Goal: Task Accomplishment & Management: Manage account settings

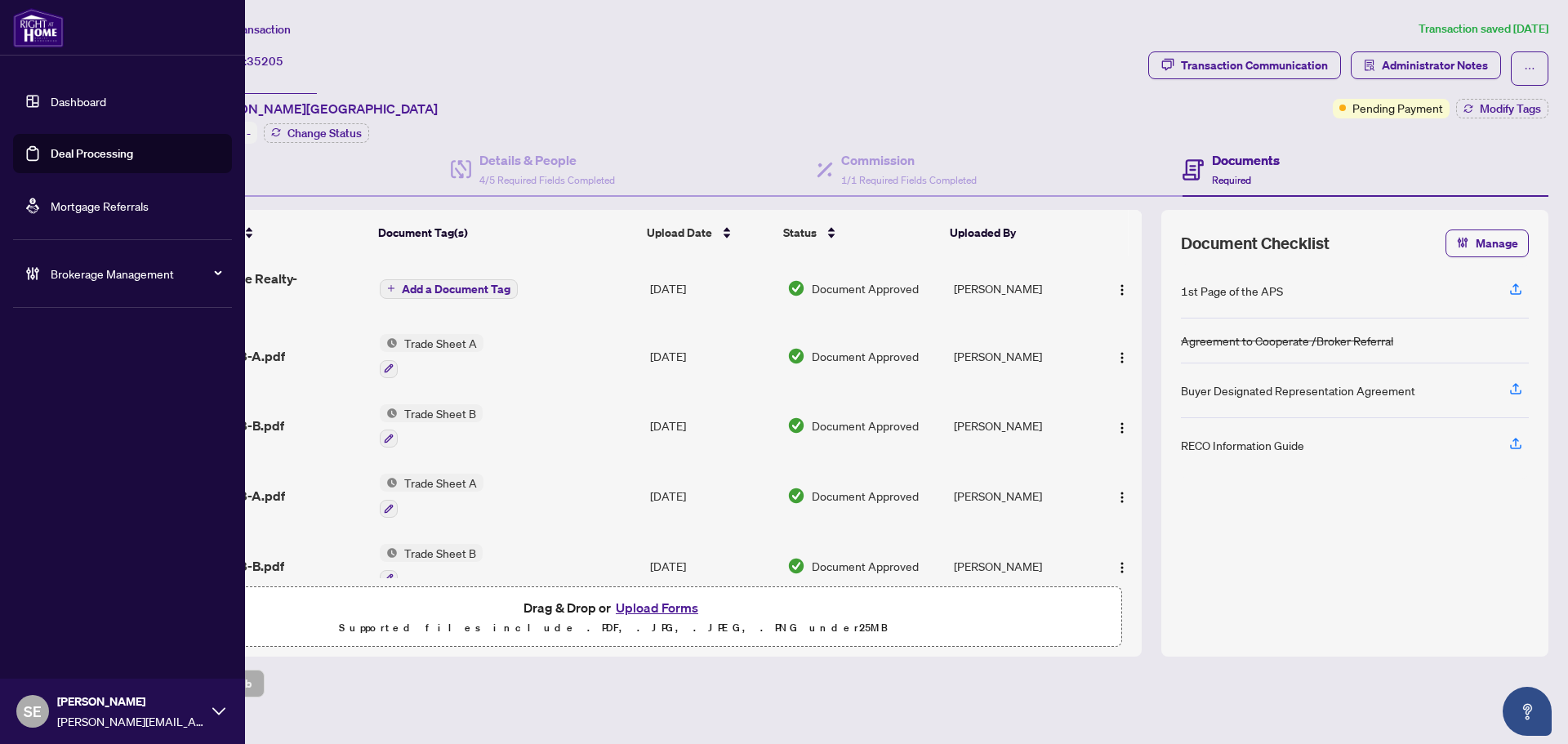
scroll to position [236, 0]
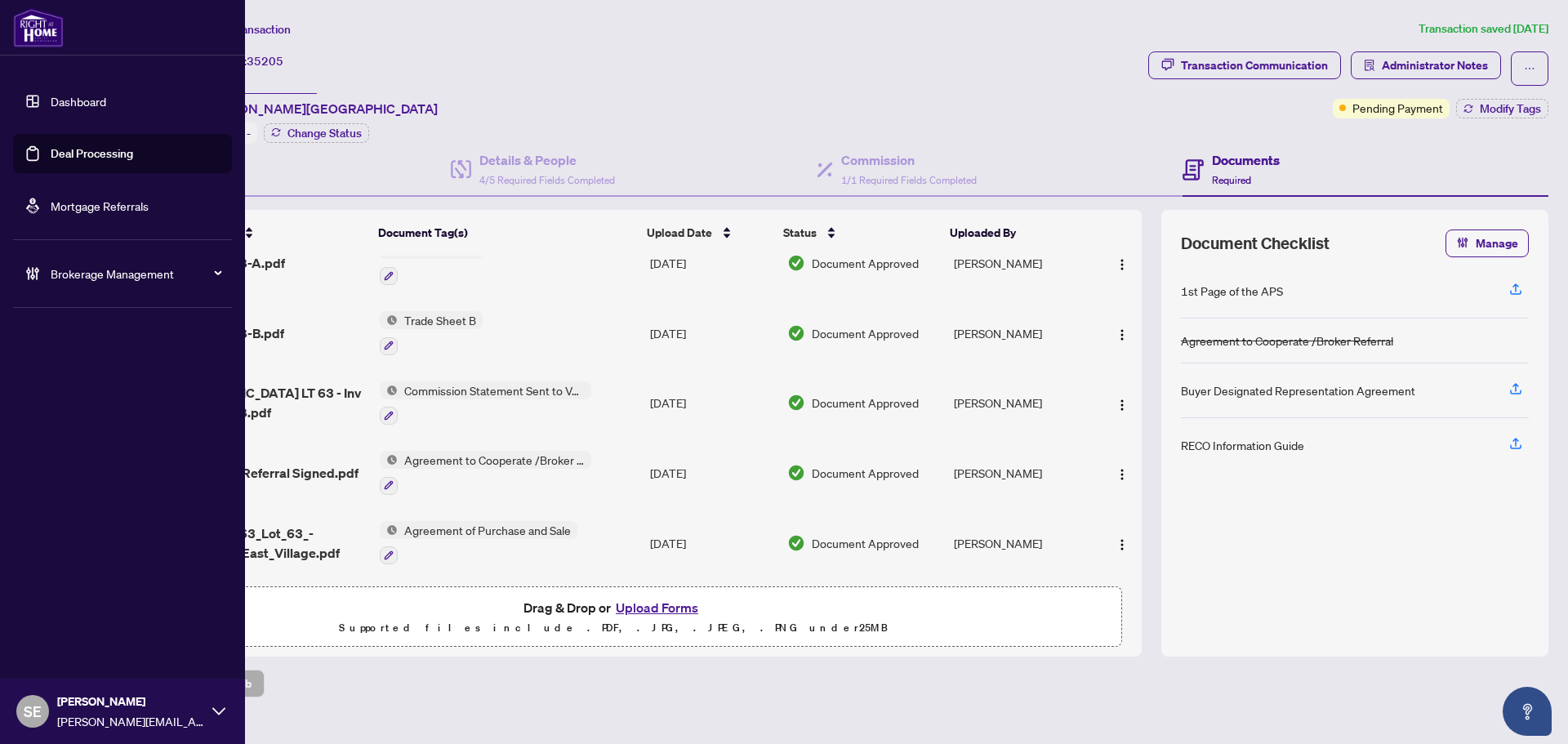
click at [51, 146] on link "Deal Processing" at bounding box center [92, 153] width 83 height 15
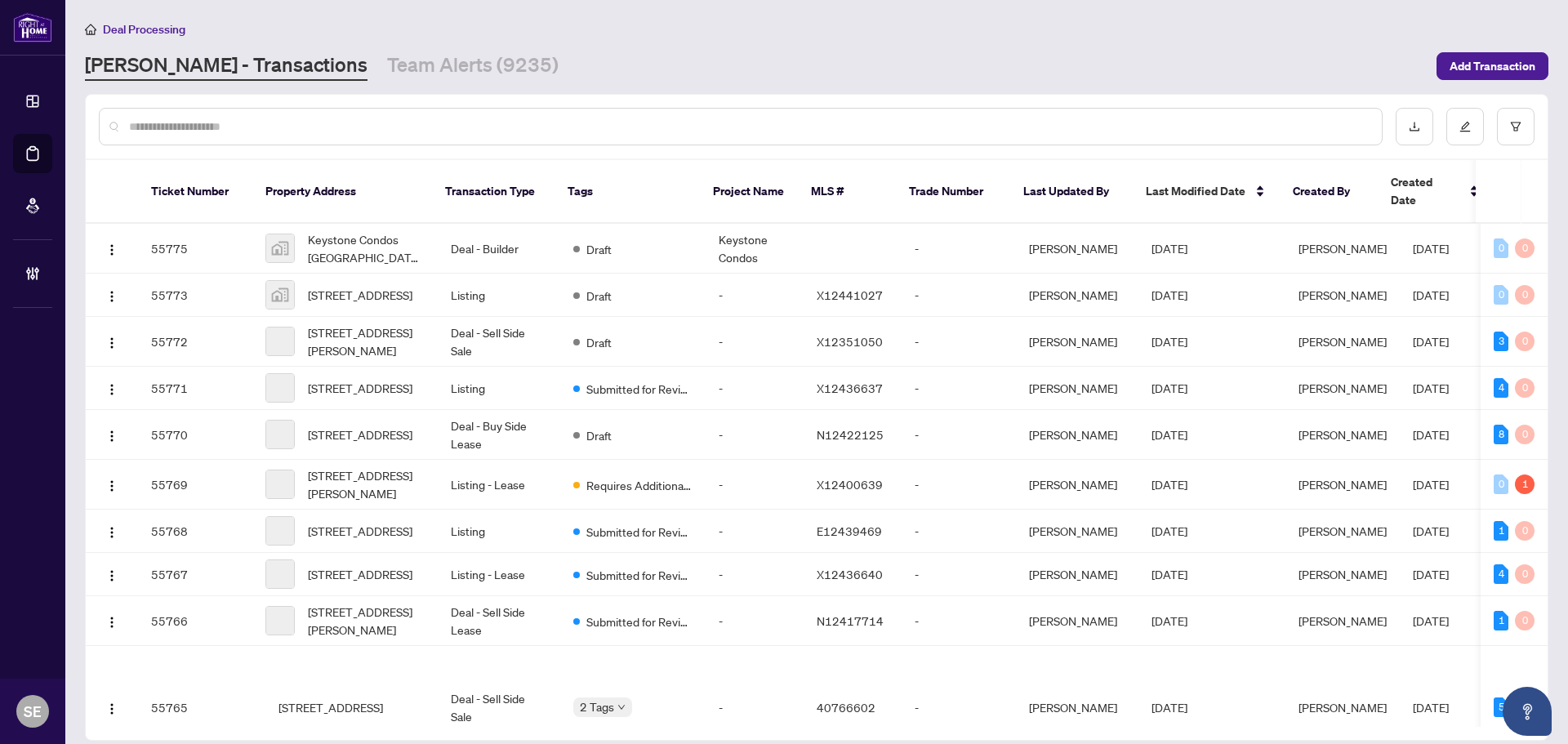
click at [423, 109] on div at bounding box center [740, 126] width 1284 height 37
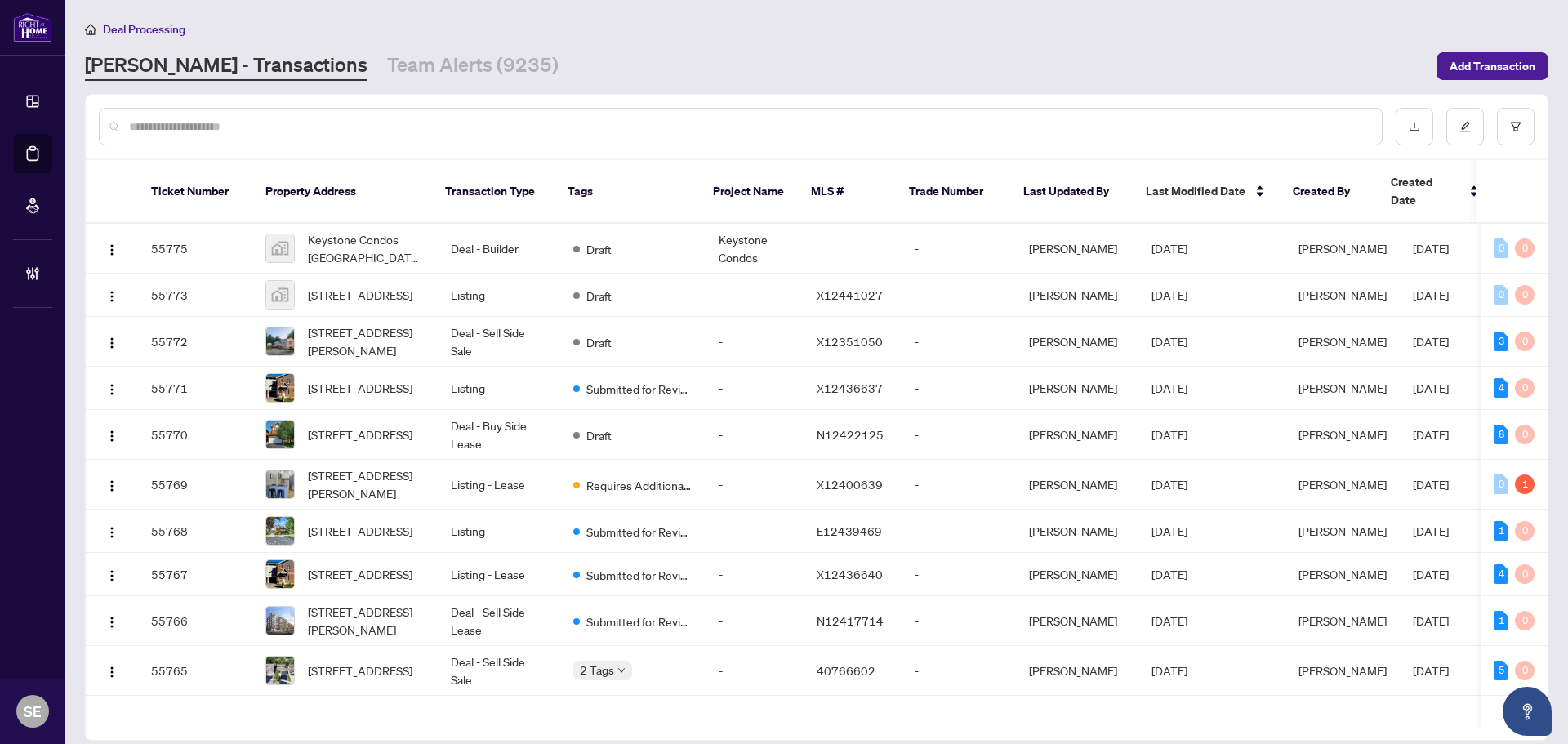
click at [422, 118] on input "text" at bounding box center [749, 126] width 1240 height 18
paste input "*******"
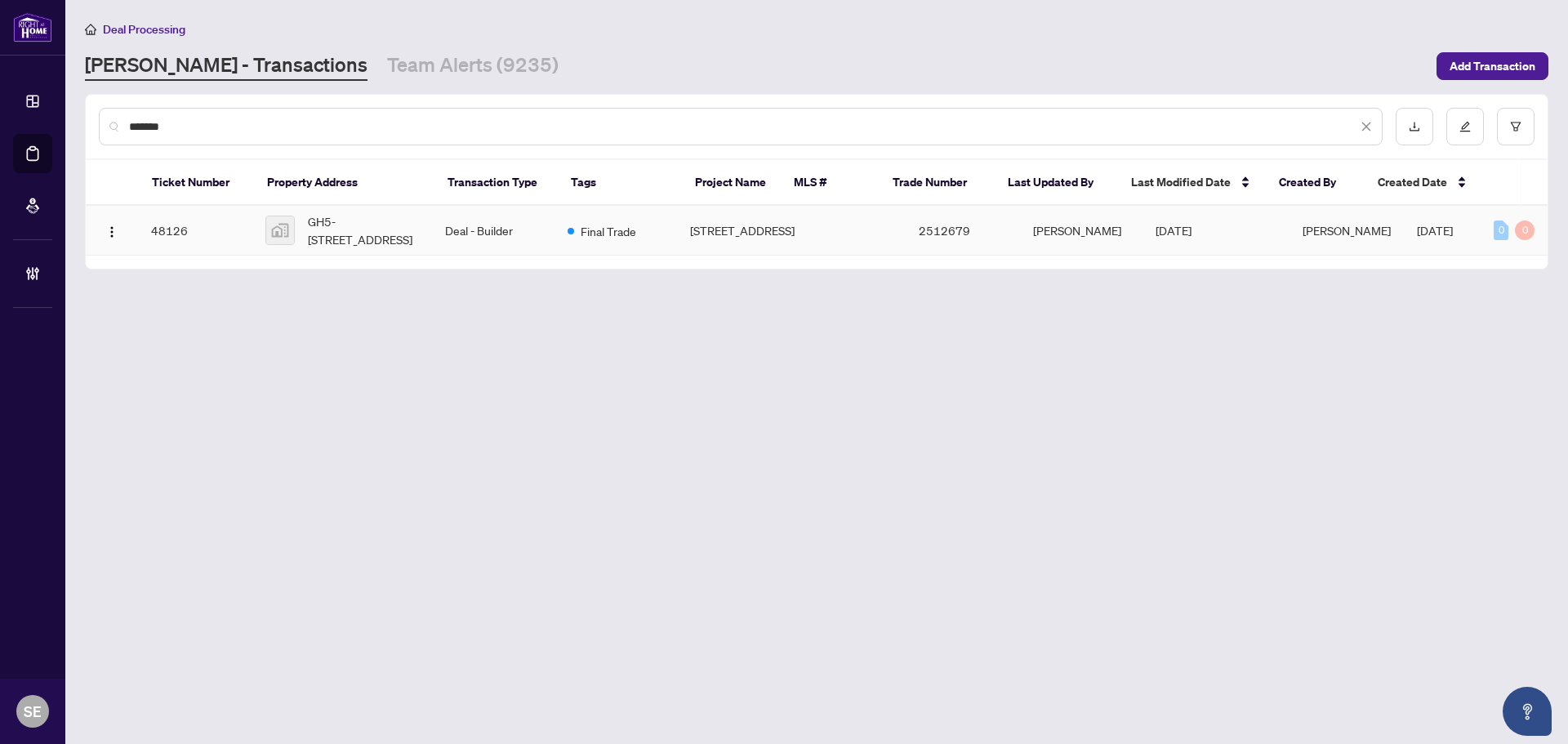
type input "*******"
click at [592, 229] on div "Final Trade" at bounding box center [602, 229] width 69 height 20
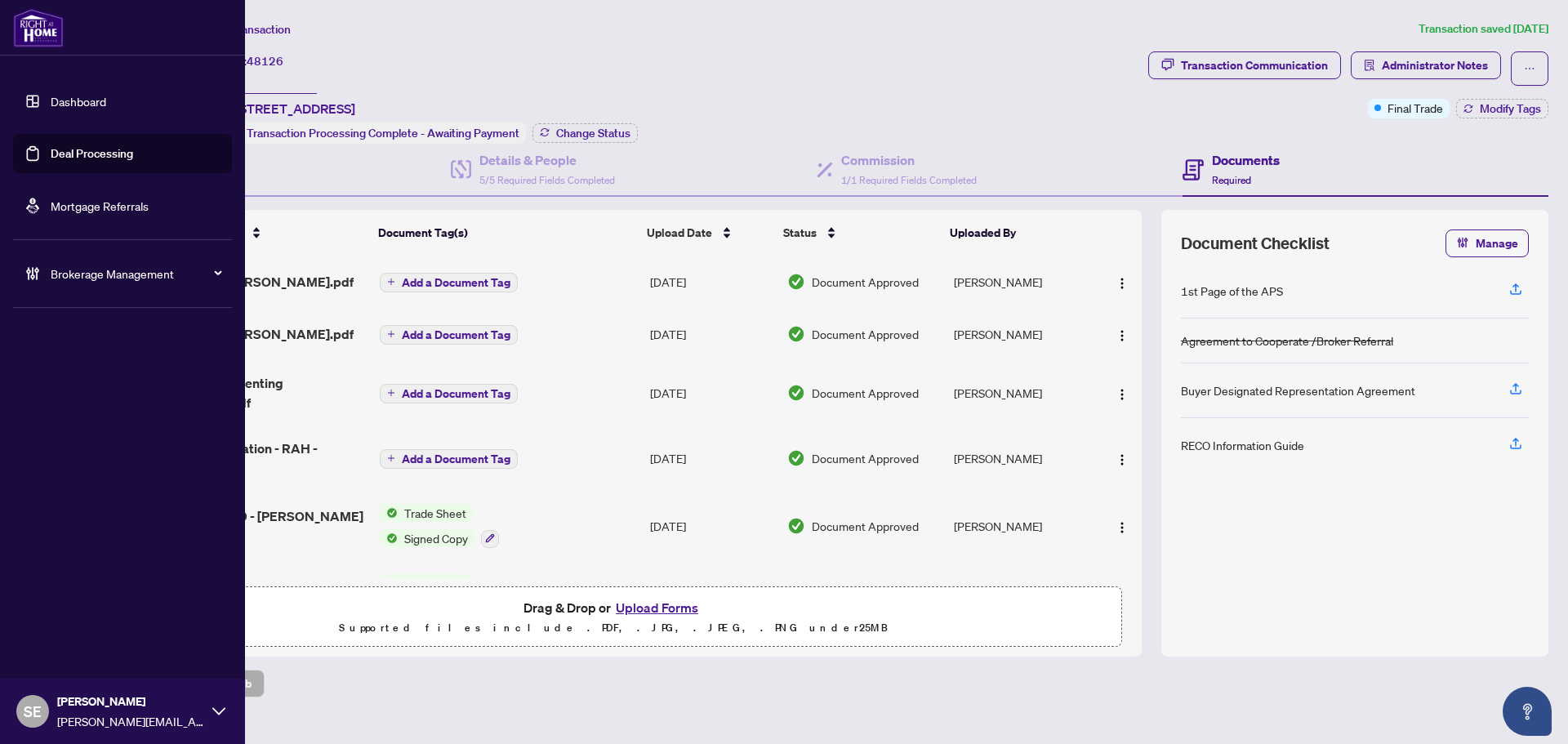
click at [51, 146] on link "Deal Processing" at bounding box center [92, 153] width 83 height 15
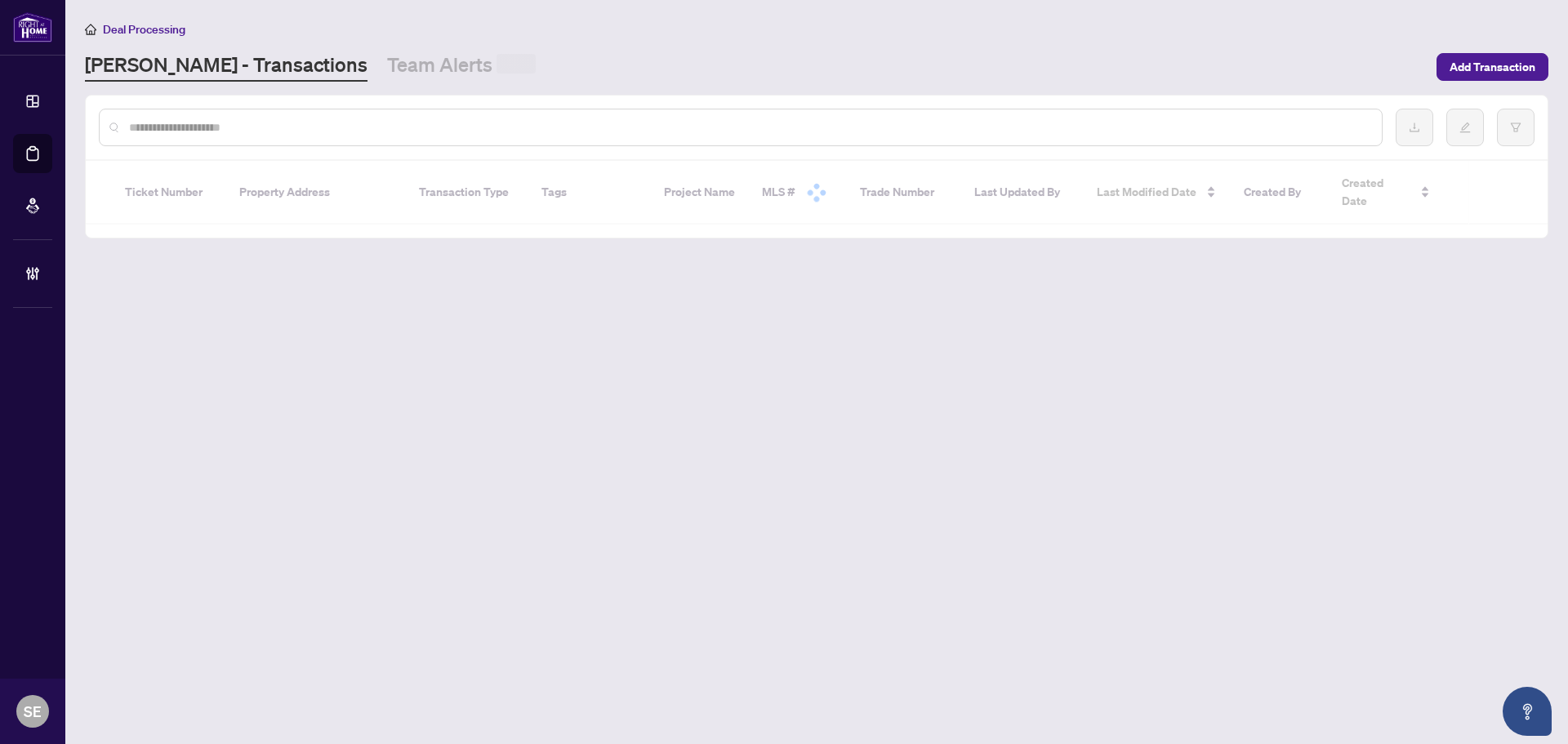
click at [292, 125] on input "text" at bounding box center [749, 126] width 1240 height 18
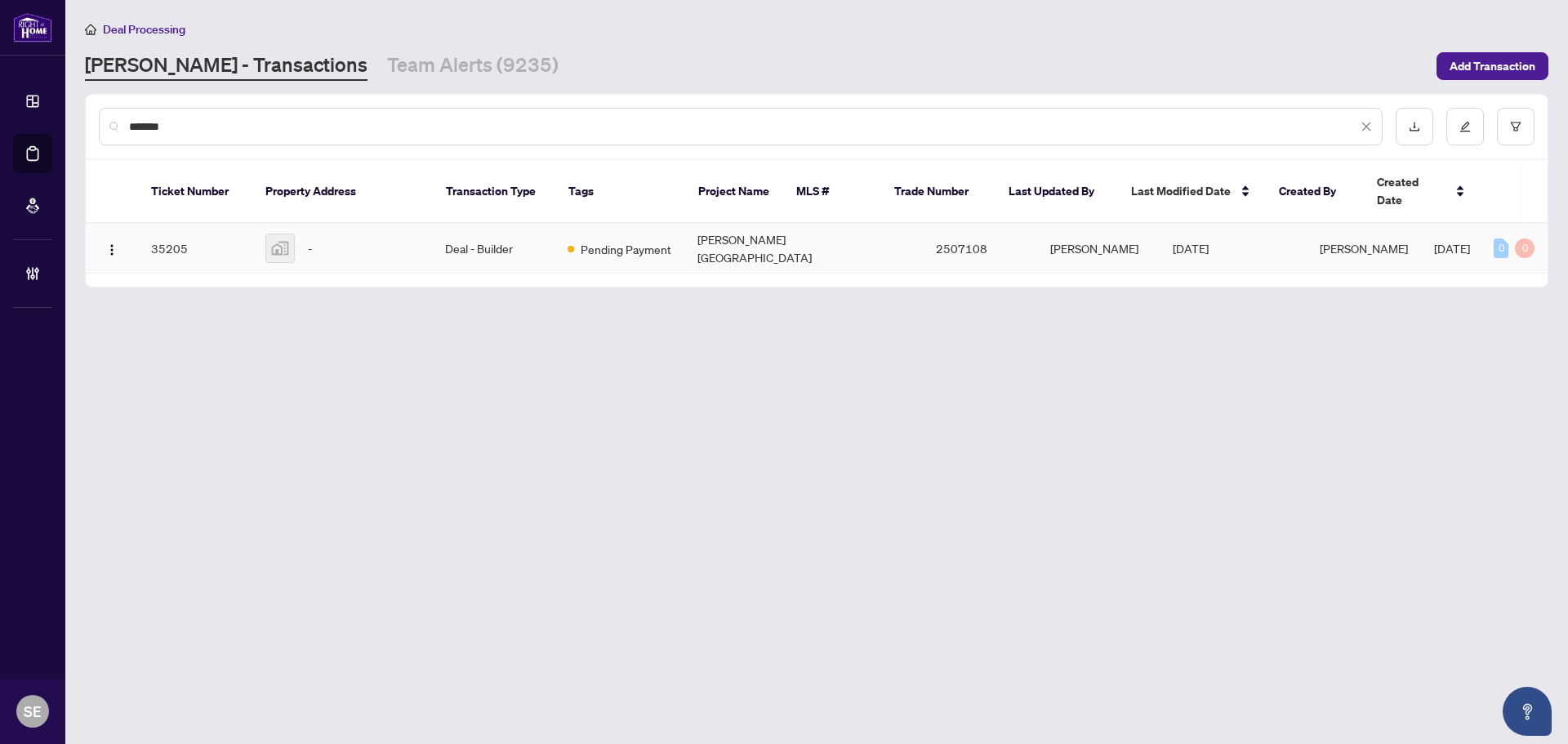
type input "*******"
click at [636, 241] on span "Pending Payment" at bounding box center [626, 248] width 91 height 18
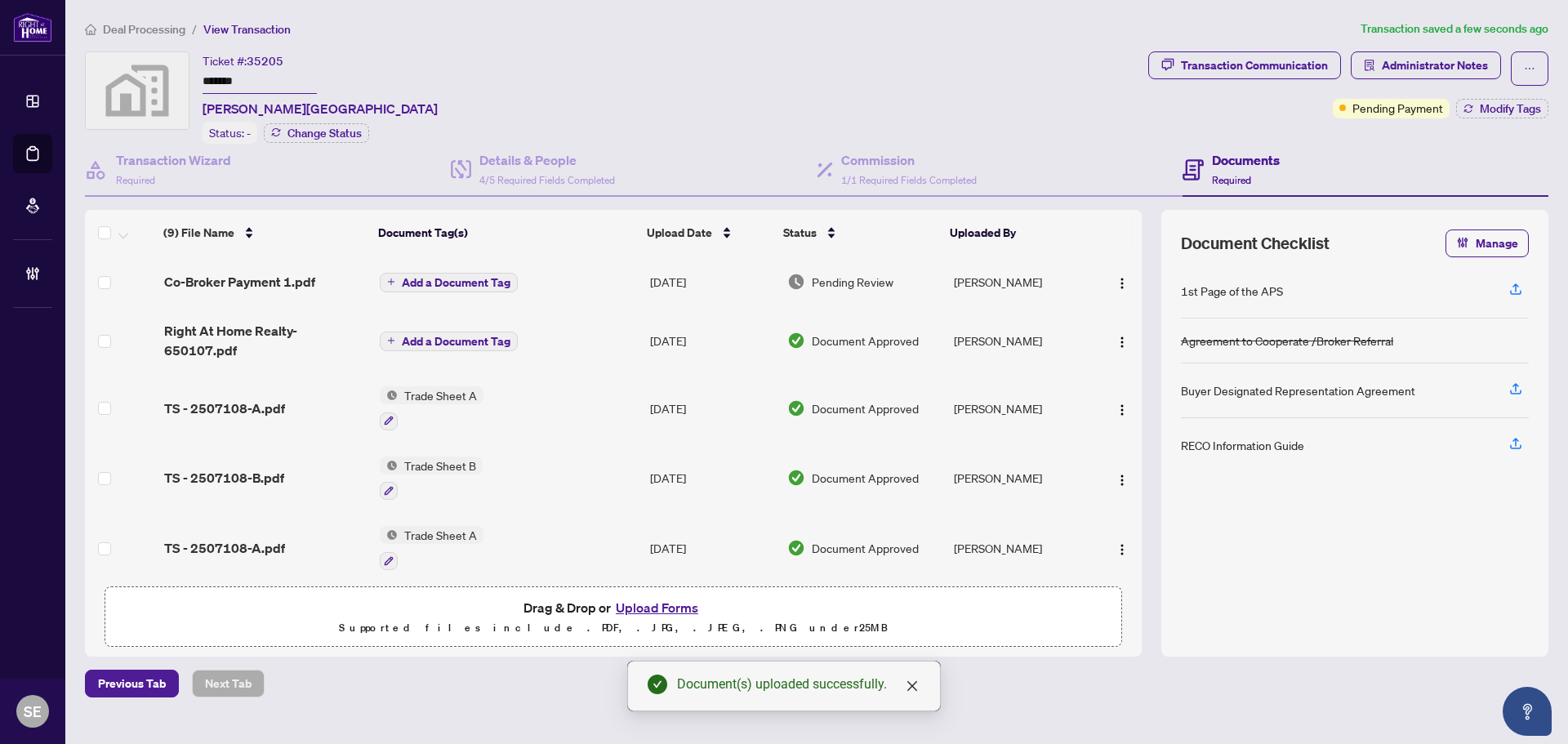
click at [875, 279] on span "Pending Review" at bounding box center [853, 281] width 82 height 18
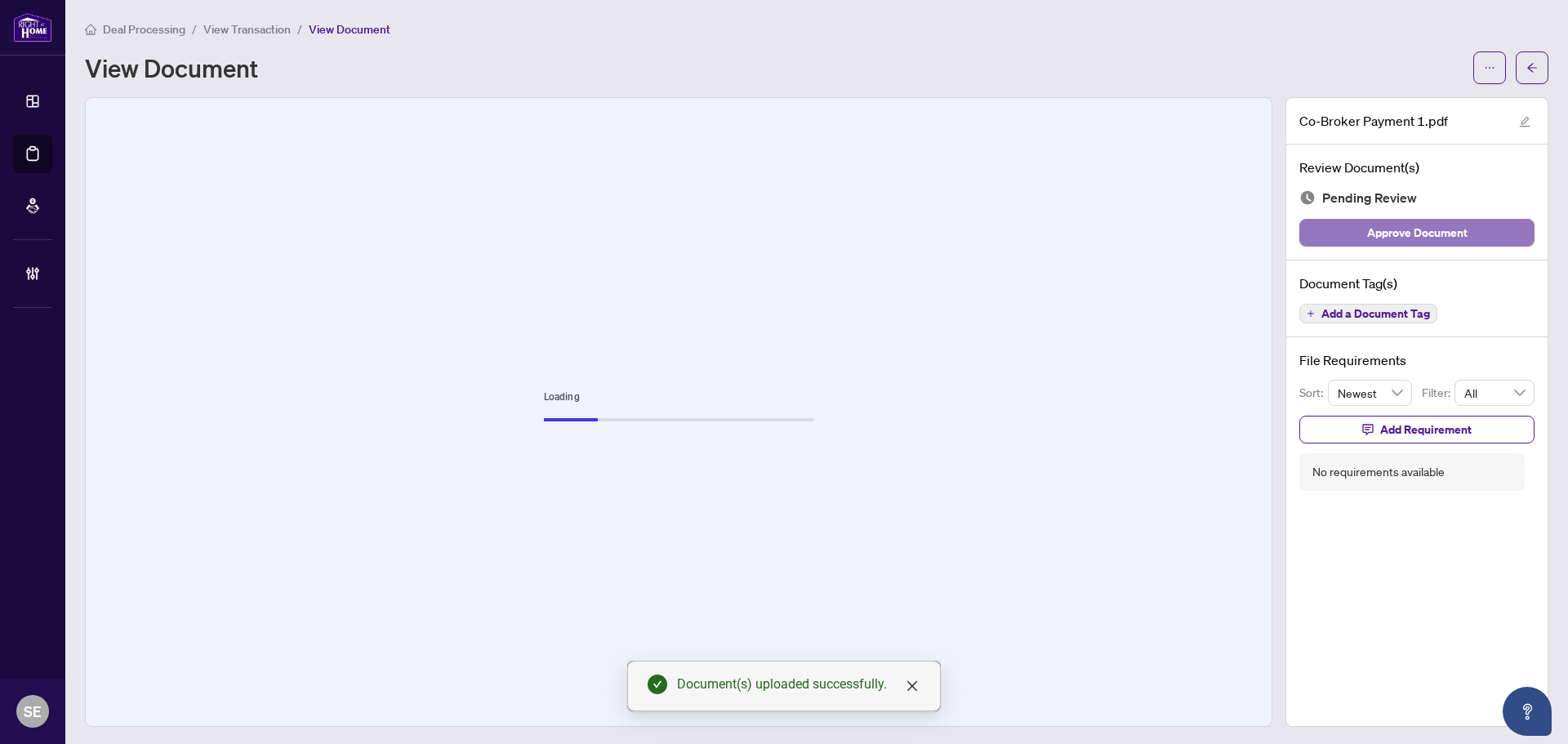
click at [1456, 223] on button "Approve Document" at bounding box center [1417, 233] width 235 height 28
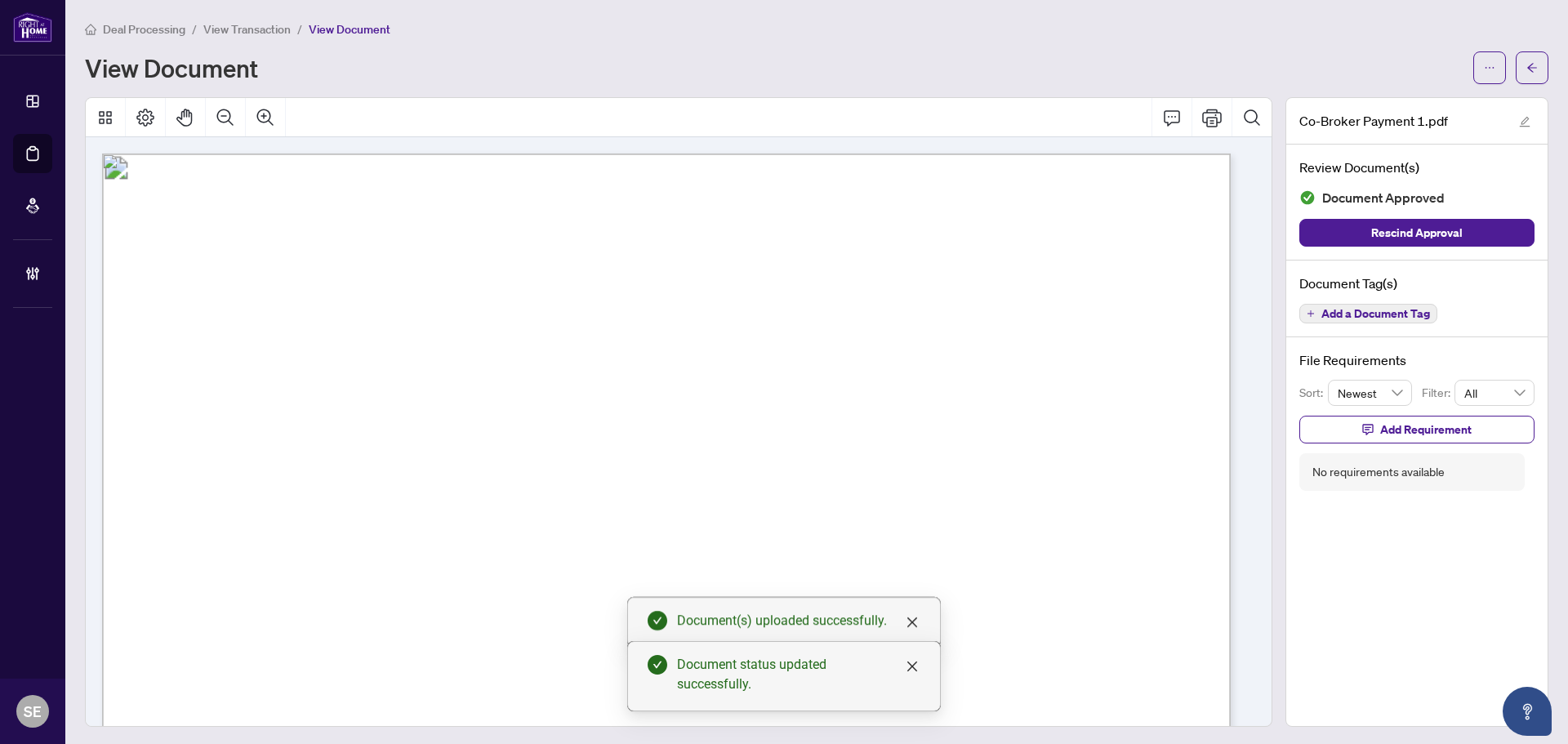
click at [1526, 67] on icon "arrow-left" at bounding box center [1532, 68] width 11 height 11
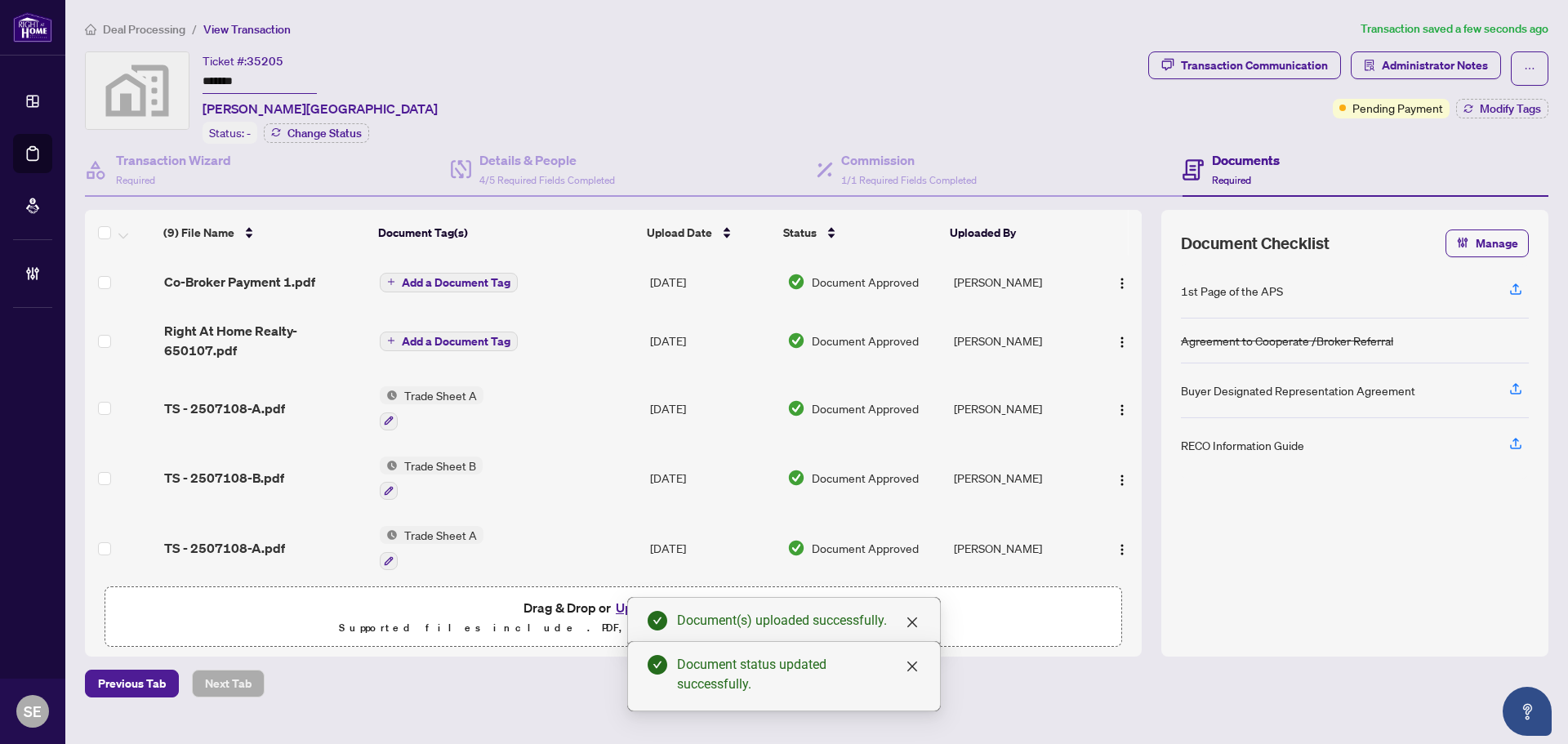
click at [224, 336] on span "Right At Home Realty-650107.pdf" at bounding box center [266, 341] width 203 height 39
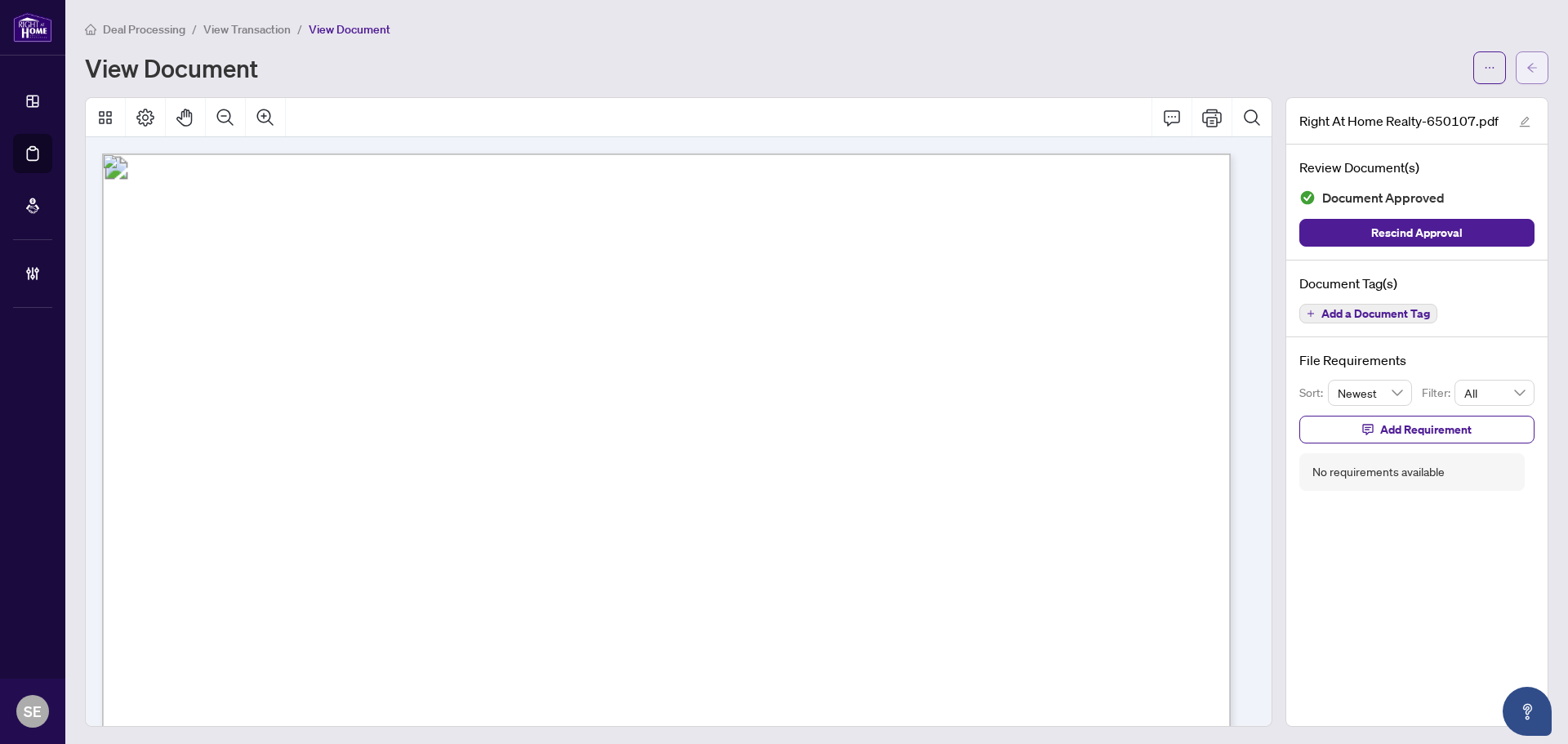
click at [1526, 65] on icon "arrow-left" at bounding box center [1532, 68] width 11 height 11
